Goal: Information Seeking & Learning: Learn about a topic

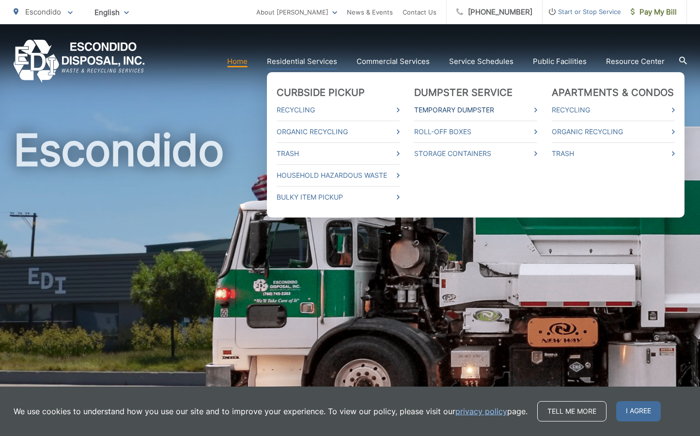
click at [482, 109] on link "Temporary Dumpster" at bounding box center [475, 110] width 123 height 12
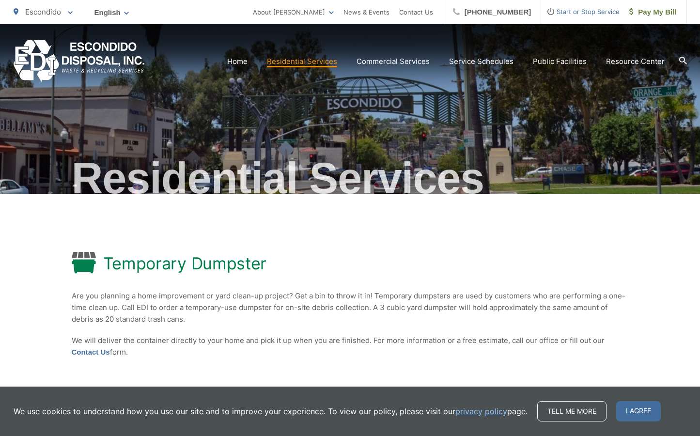
click at [104, 57] on img "EDCD logo. Return to the homepage." at bounding box center [79, 61] width 131 height 43
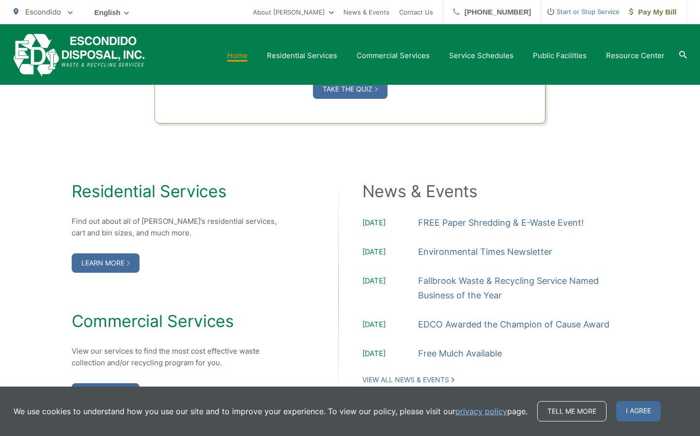
scroll to position [921, 0]
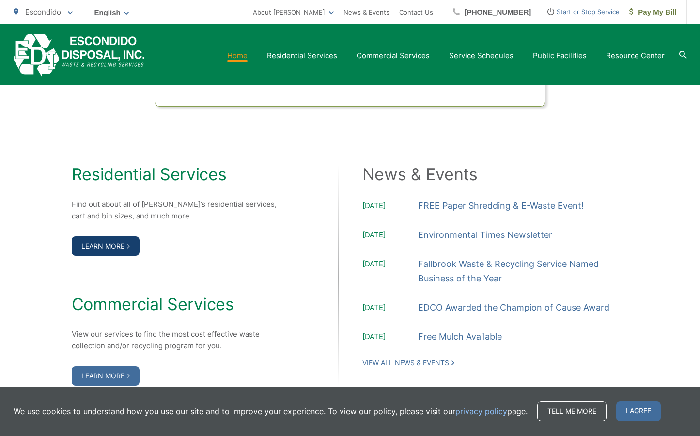
click at [100, 246] on link "Learn More" at bounding box center [106, 245] width 68 height 19
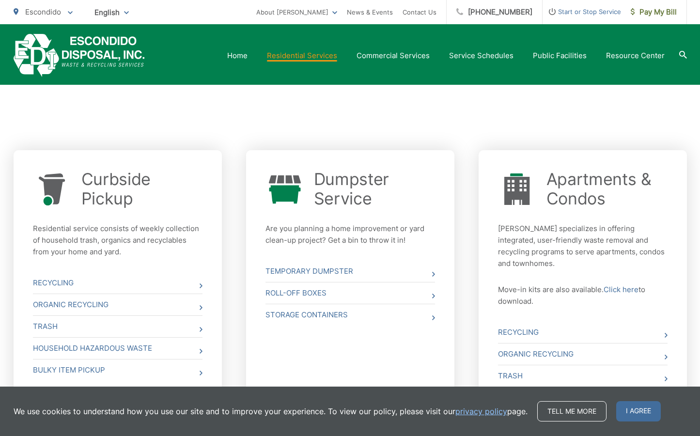
scroll to position [339, 0]
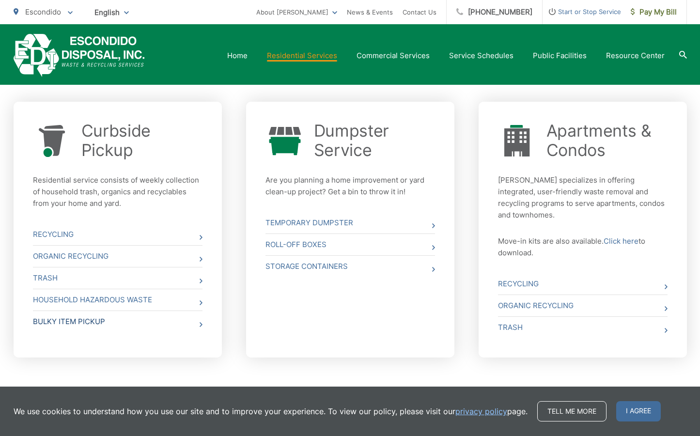
click at [197, 325] on link "Bulky Item Pickup" at bounding box center [118, 321] width 170 height 21
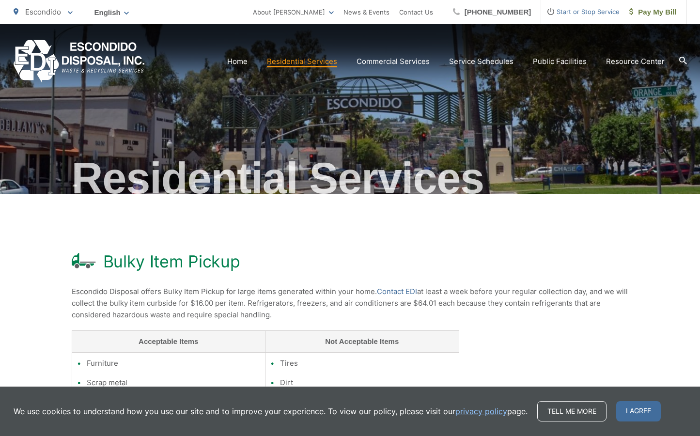
click at [116, 58] on img "EDCD logo. Return to the homepage." at bounding box center [79, 61] width 131 height 43
